Goal: Communication & Community: Answer question/provide support

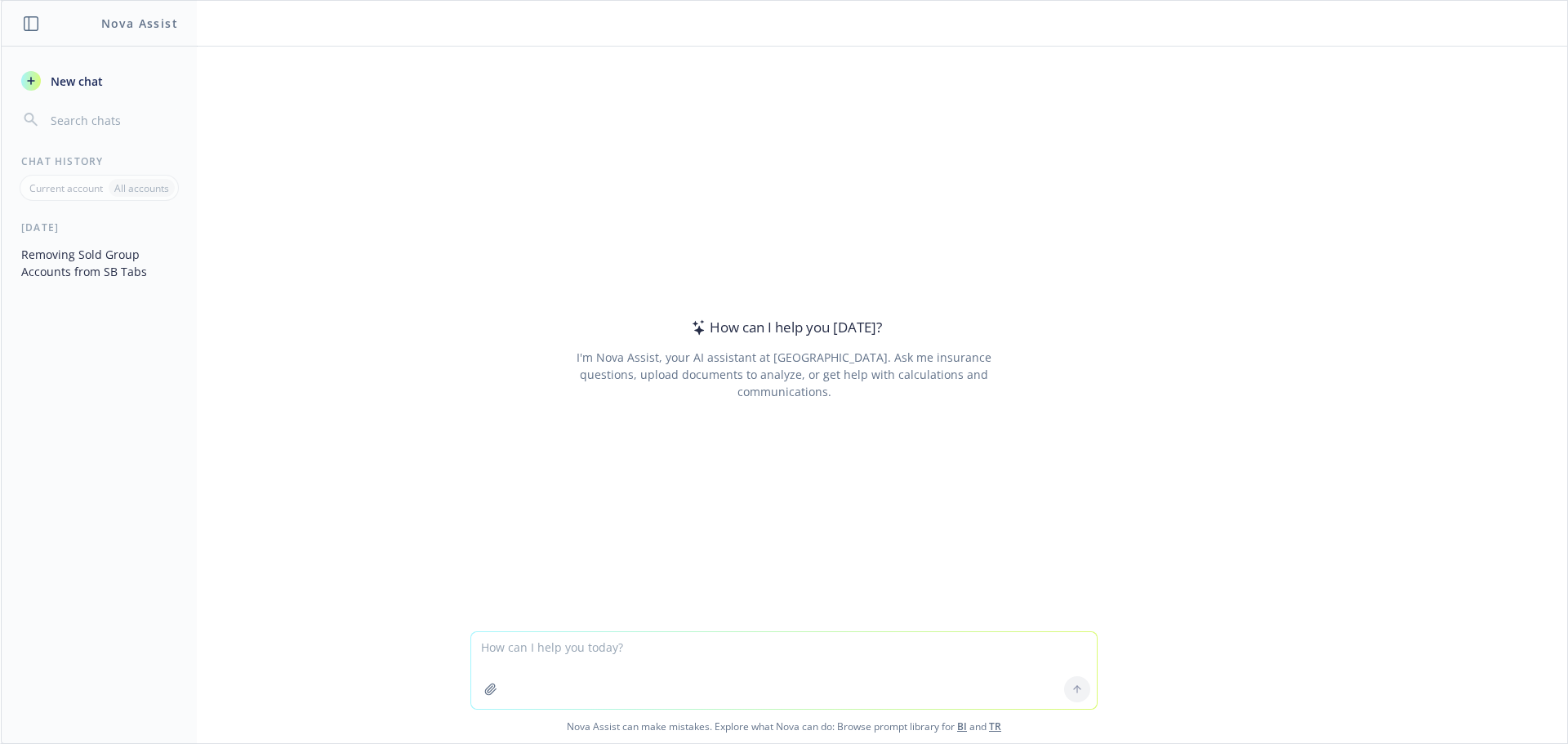
click at [478, 694] on button "button" at bounding box center [491, 690] width 26 height 26
